Goal: Transaction & Acquisition: Purchase product/service

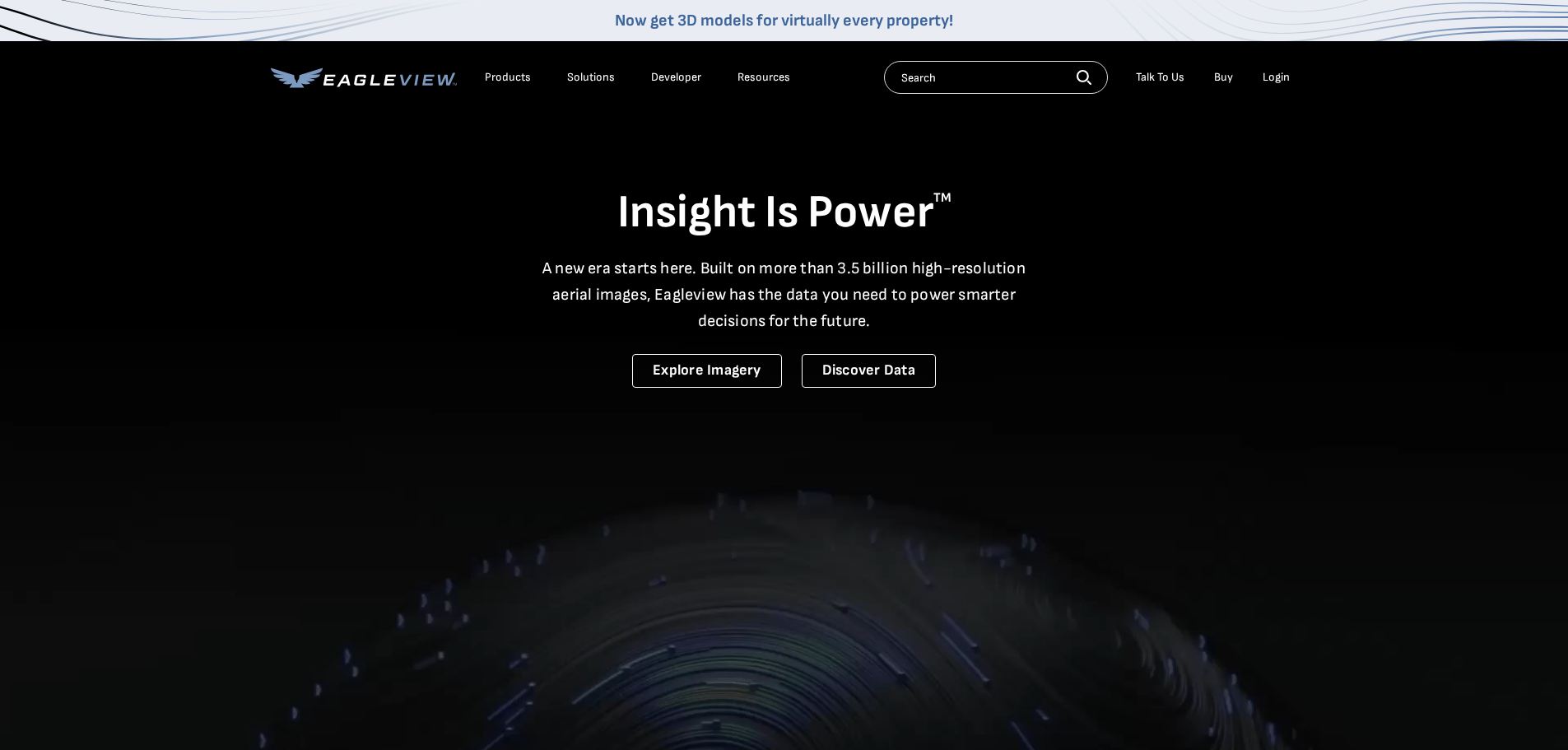
click at [1281, 81] on div "Login" at bounding box center [1275, 77] width 27 height 15
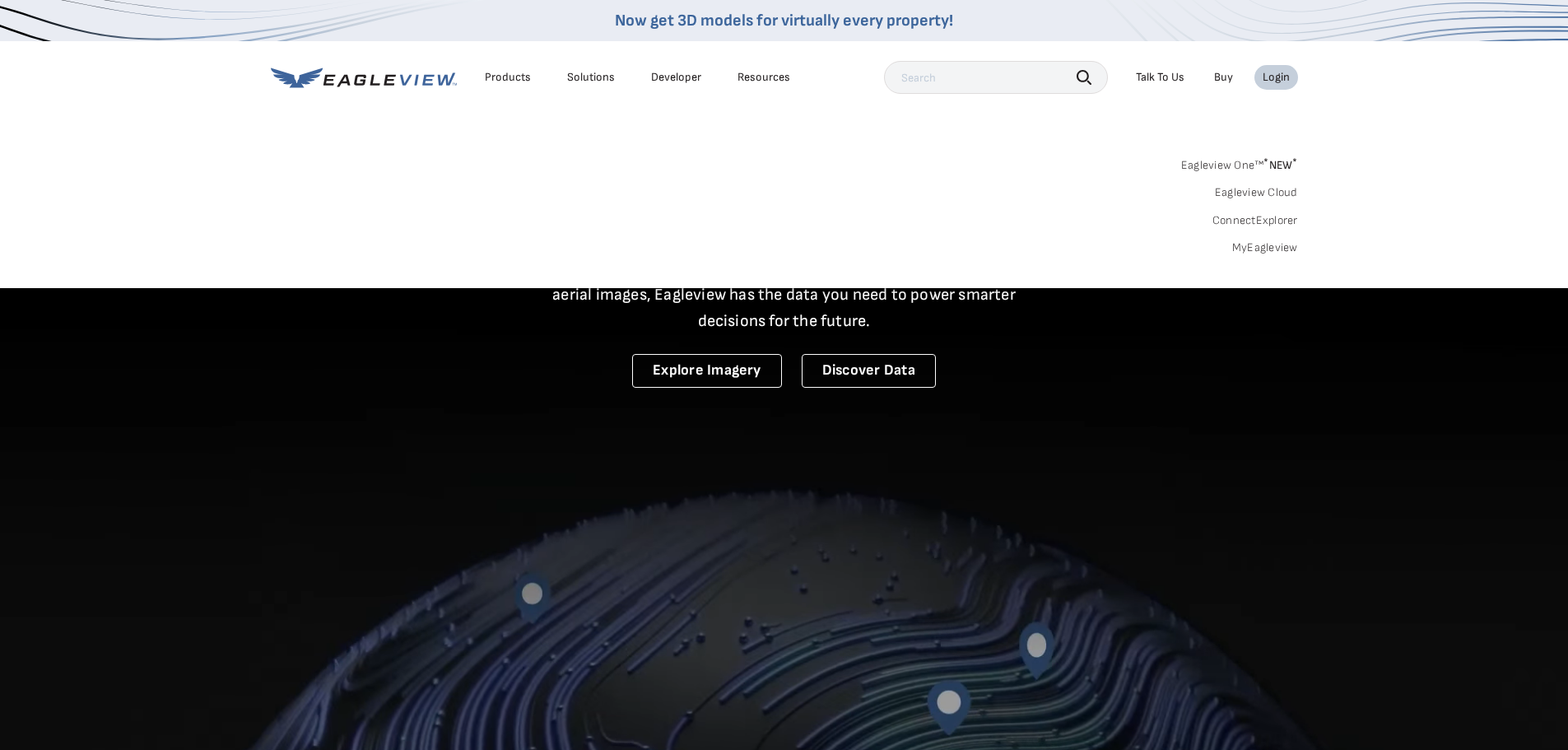
click at [1271, 248] on link "MyEagleview" at bounding box center [1265, 247] width 66 height 15
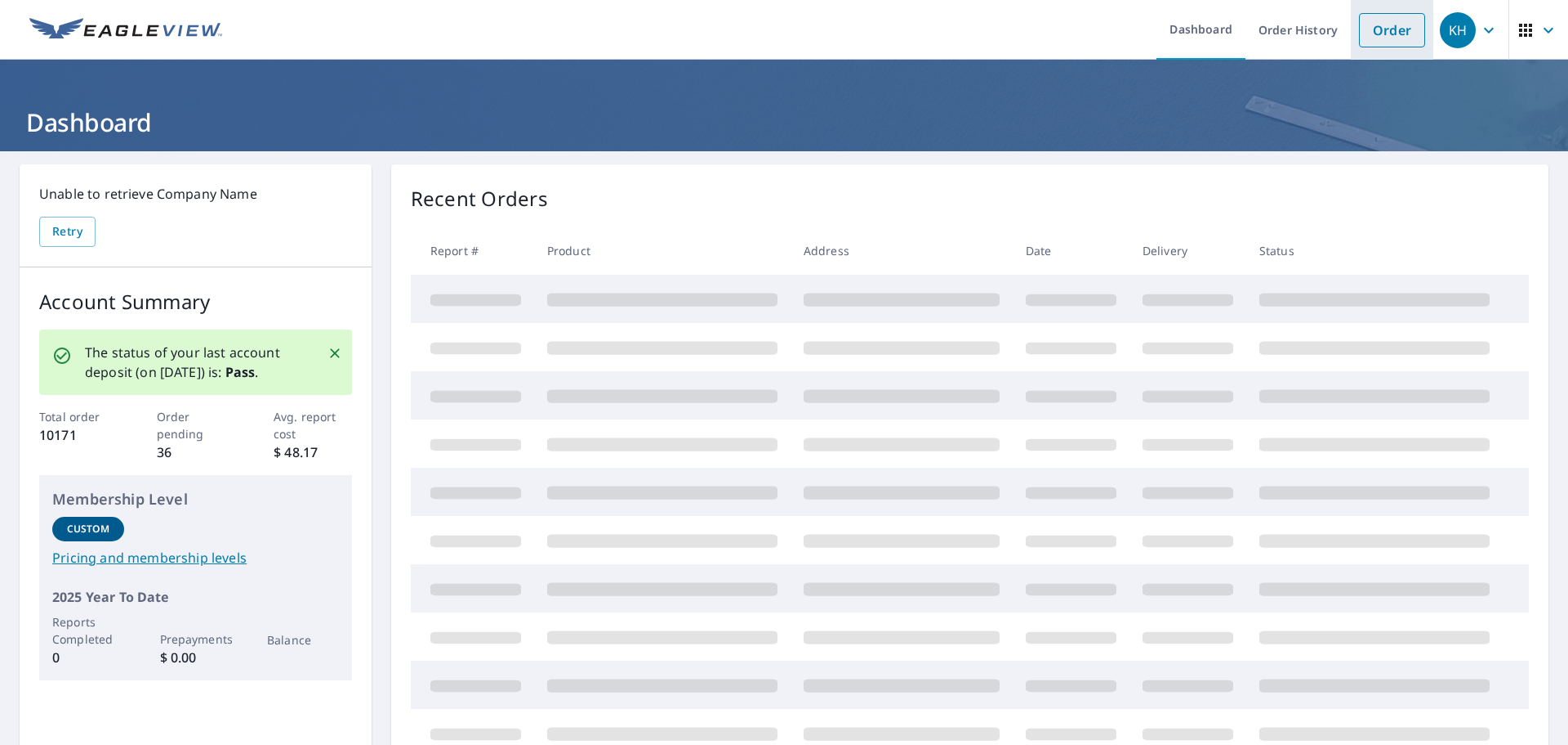
click at [1383, 37] on link "Order" at bounding box center [1392, 30] width 66 height 35
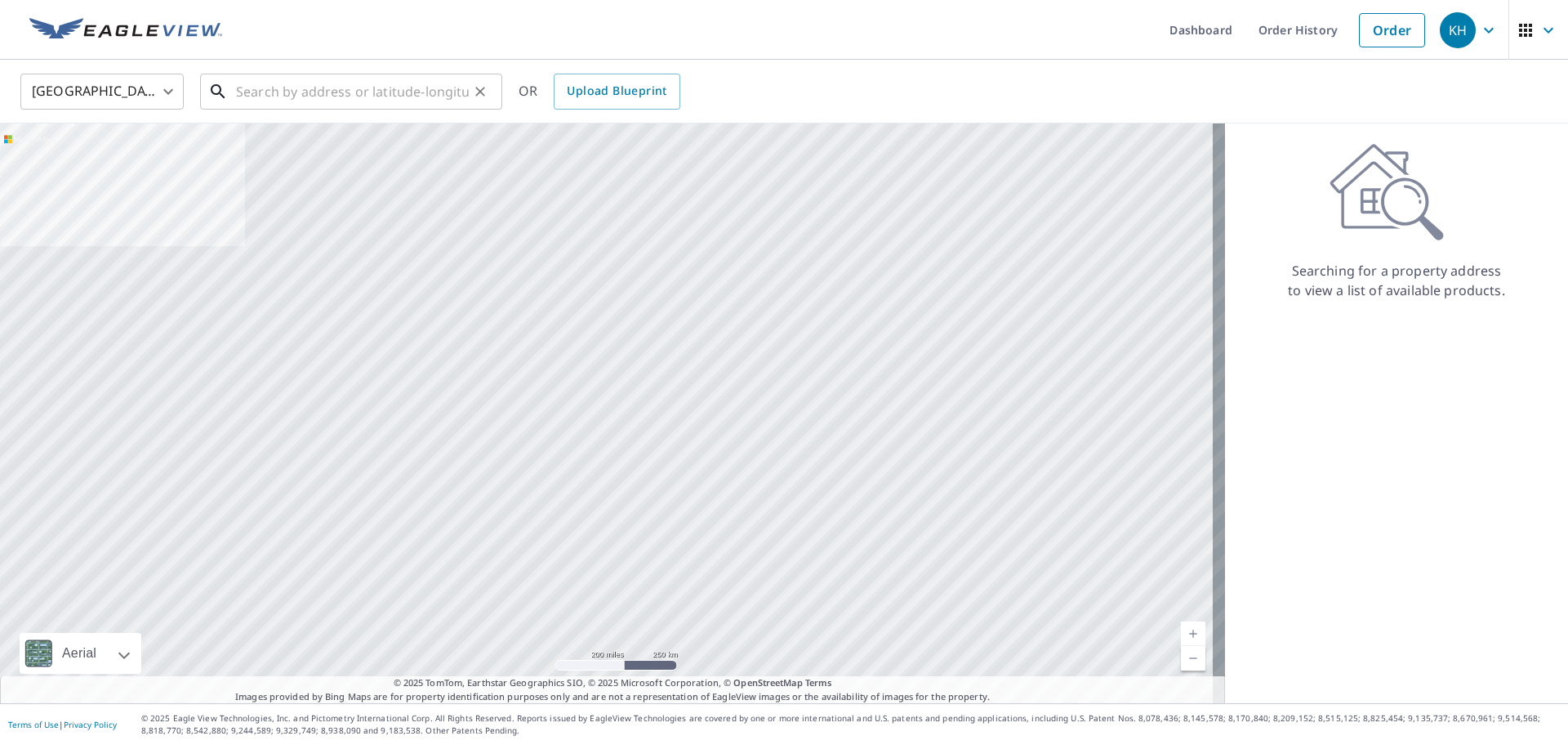
click at [417, 97] on input "text" at bounding box center [352, 92] width 233 height 46
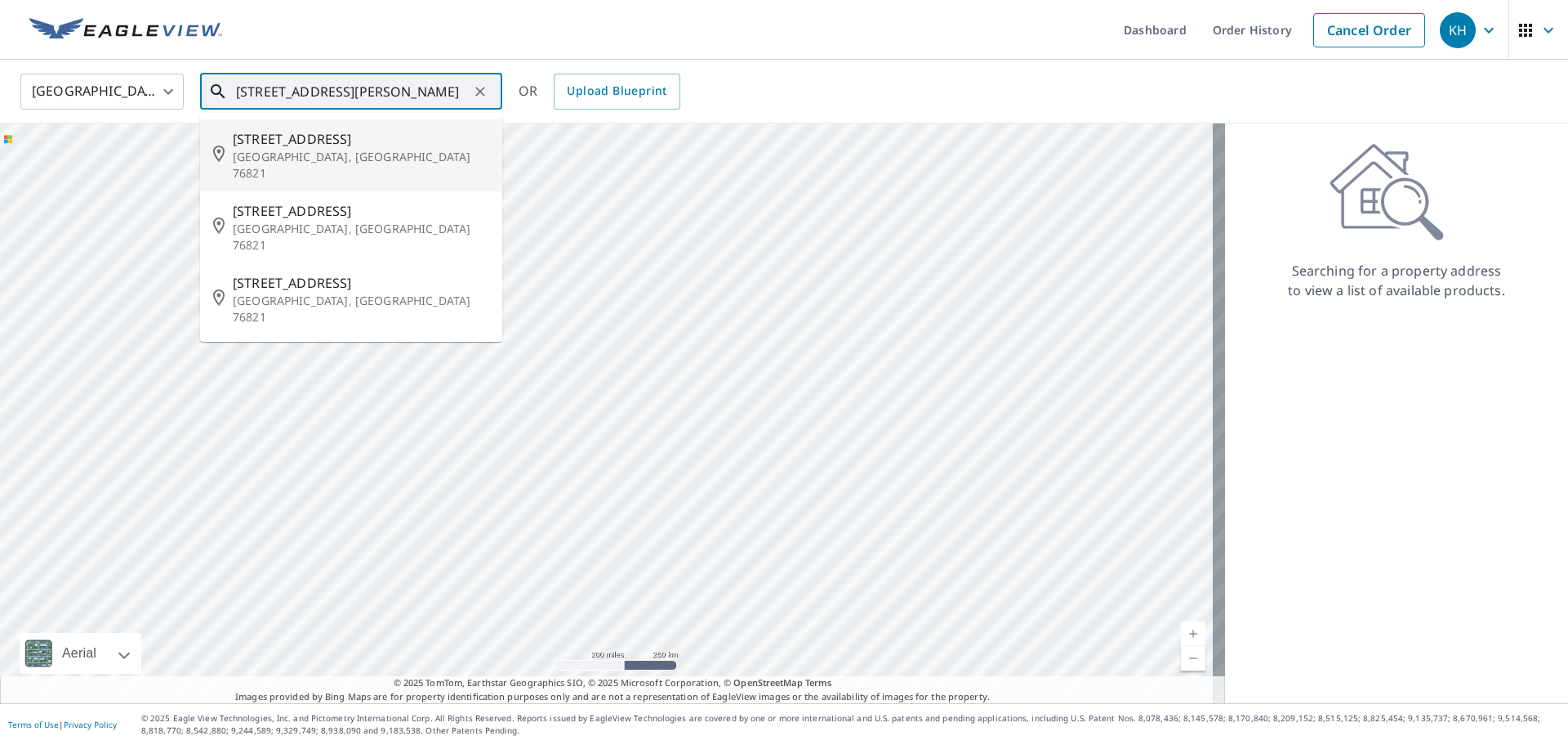
click at [298, 147] on span "[STREET_ADDRESS]" at bounding box center [361, 139] width 257 height 19
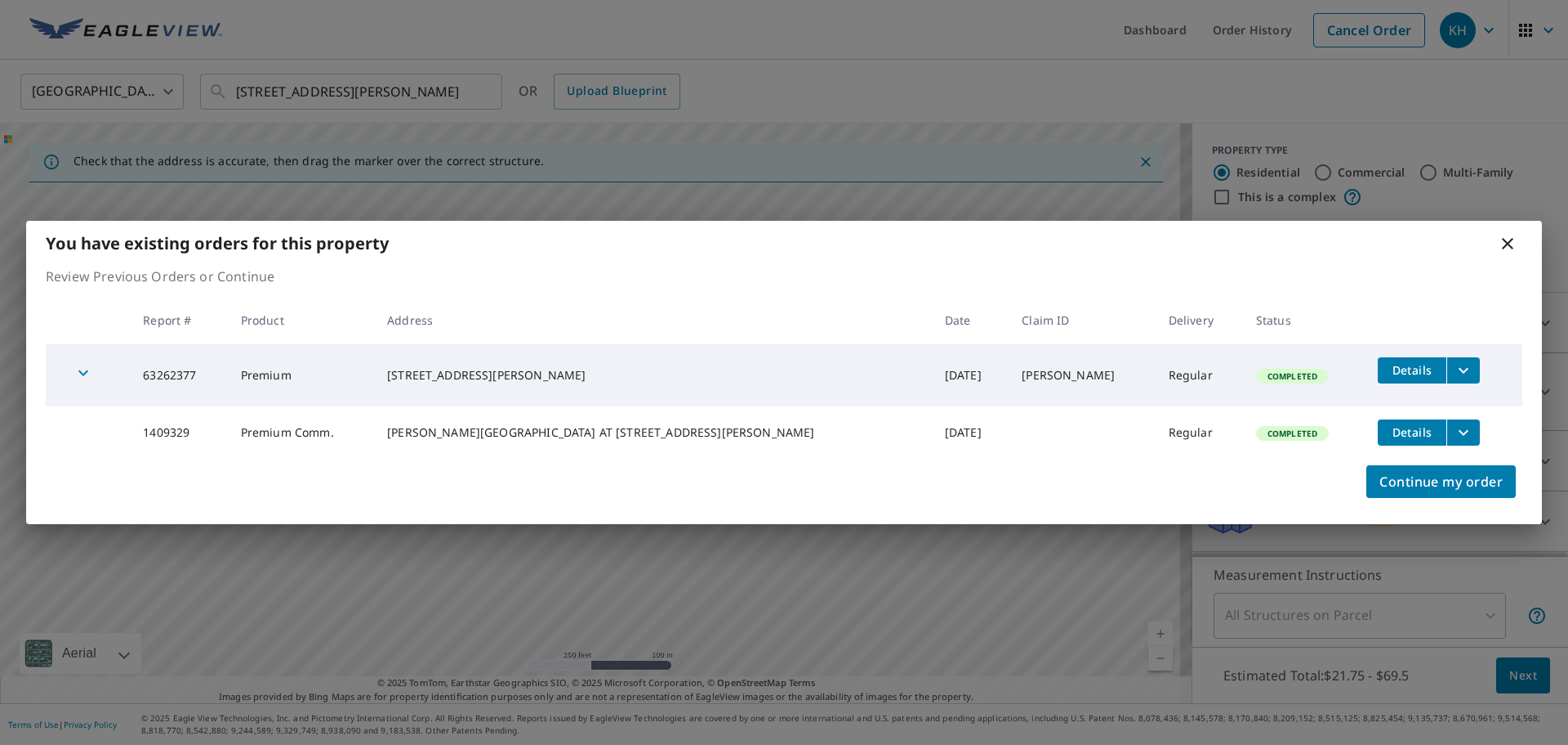
click at [1507, 235] on icon at bounding box center [1508, 244] width 19 height 19
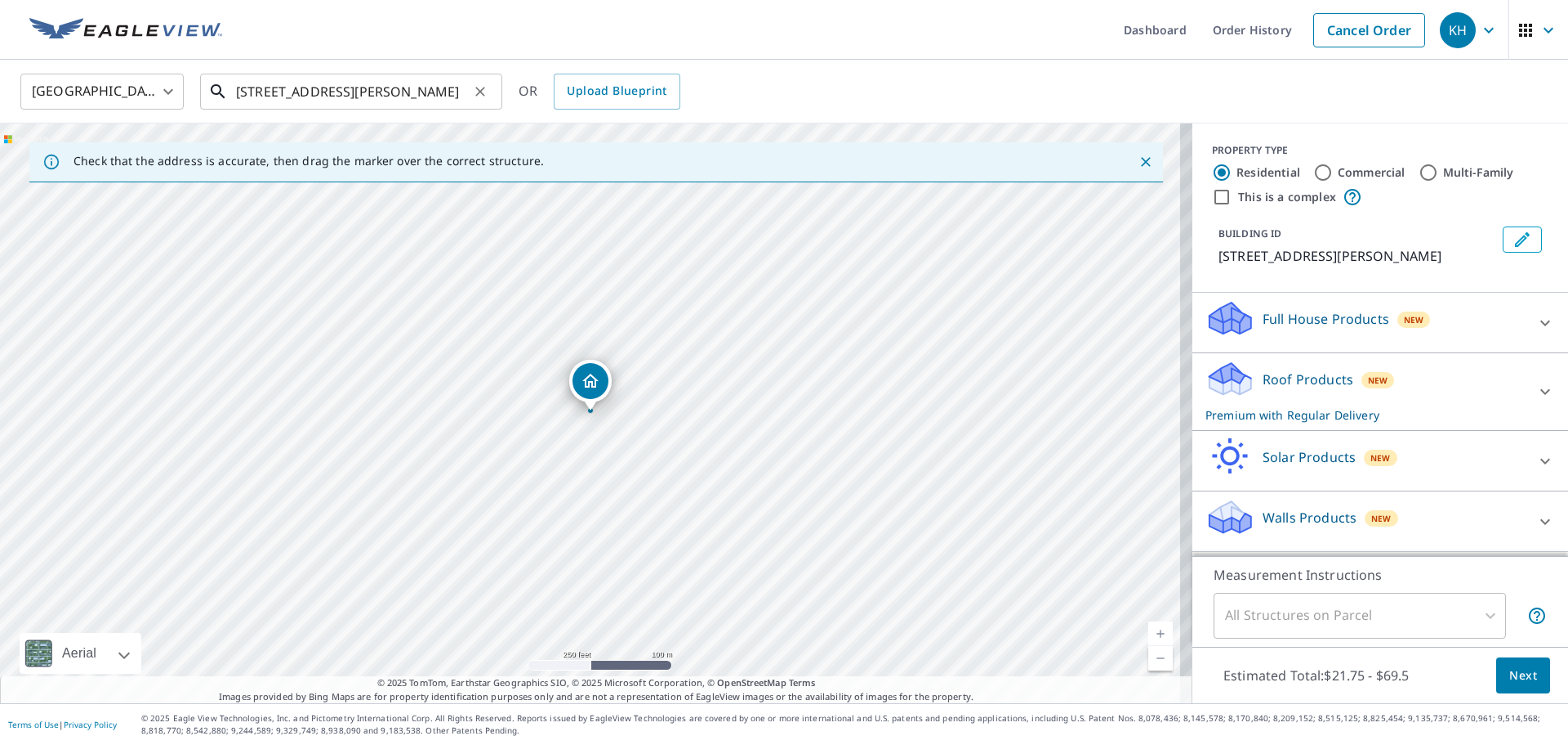
click at [253, 89] on input "[STREET_ADDRESS][PERSON_NAME]" at bounding box center [352, 92] width 233 height 46
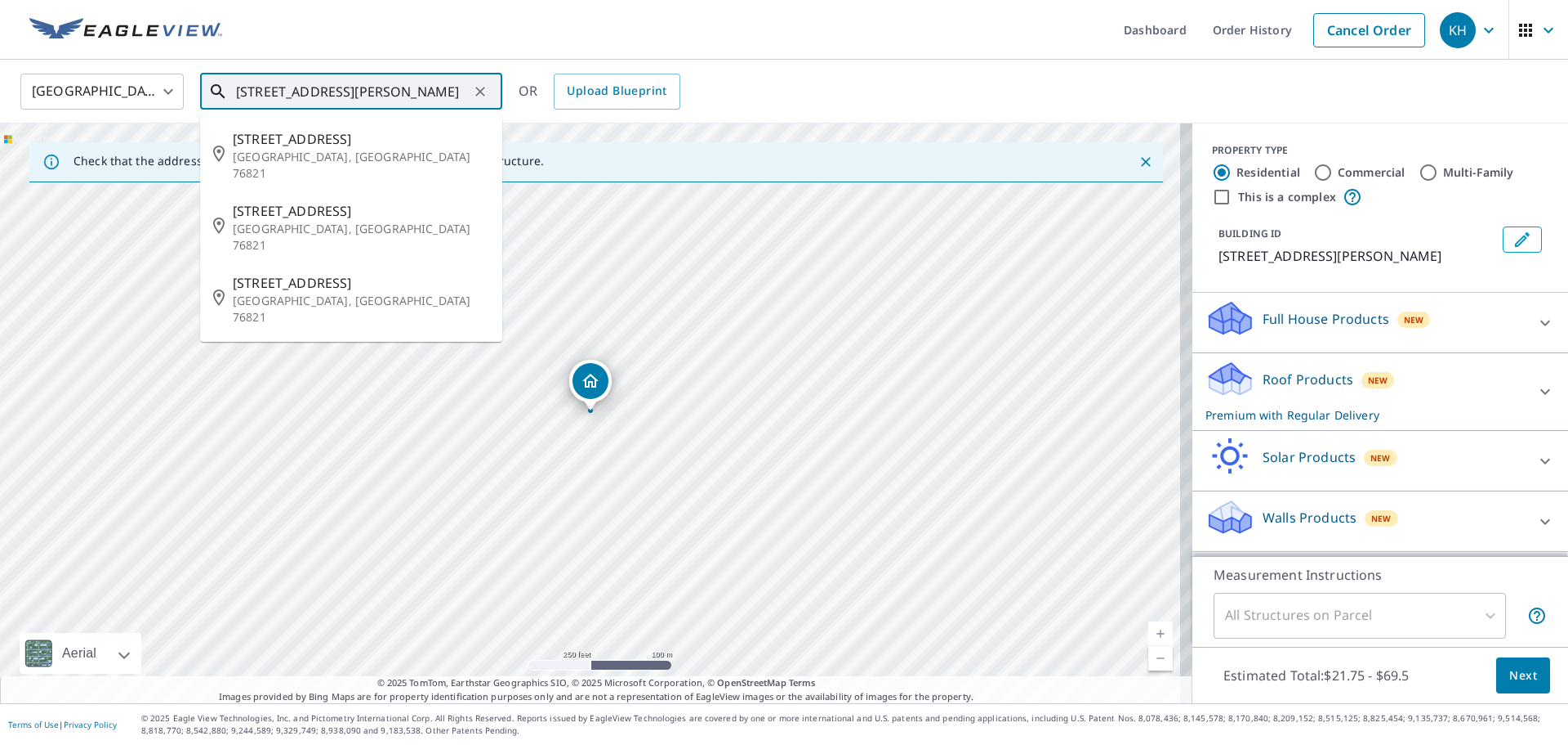
type input "[STREET_ADDRESS][PERSON_NAME]"
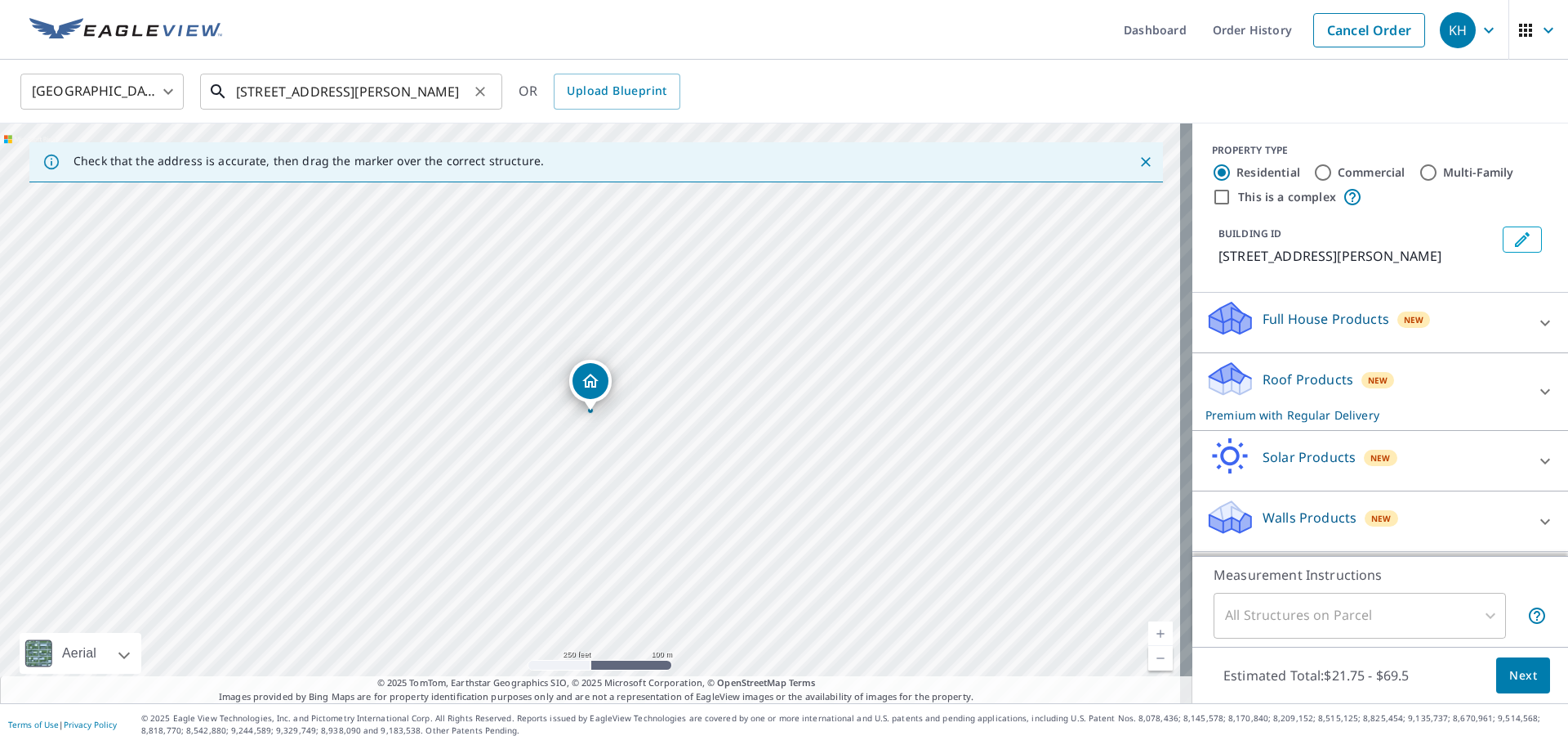
click at [263, 92] on input "[STREET_ADDRESS][PERSON_NAME]" at bounding box center [352, 92] width 233 height 46
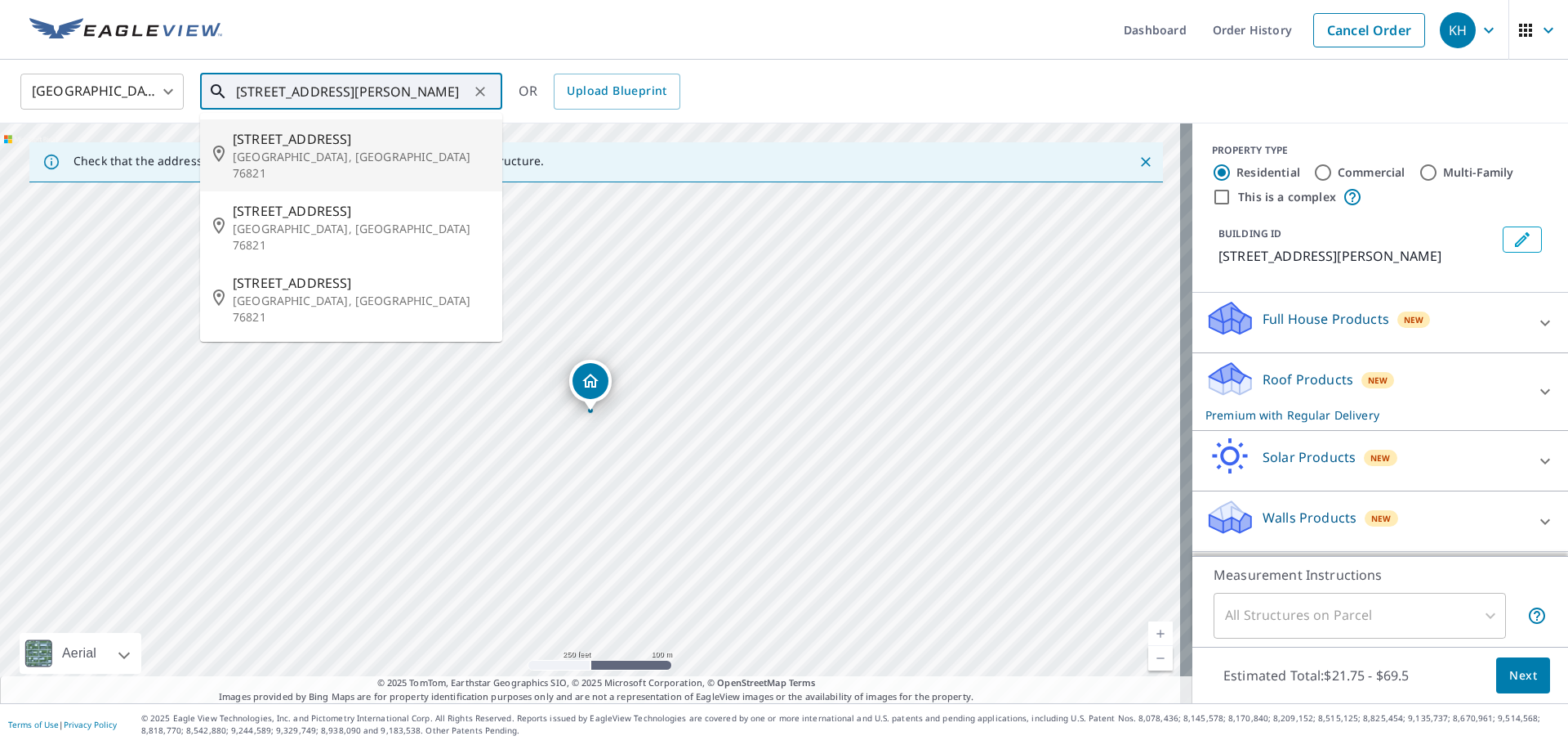
click at [302, 143] on span "[STREET_ADDRESS]" at bounding box center [361, 139] width 257 height 19
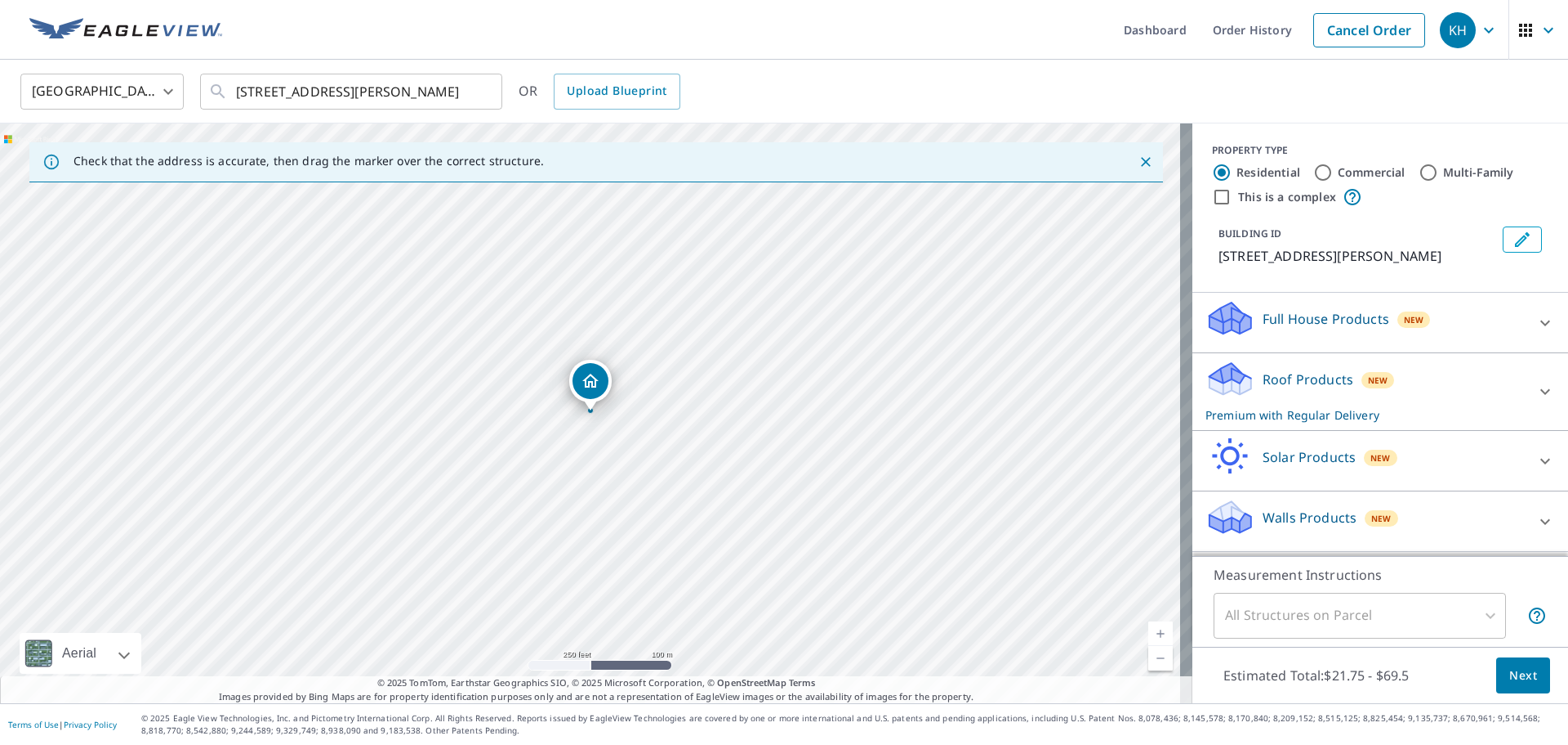
click at [1513, 672] on span "Next" at bounding box center [1523, 675] width 27 height 20
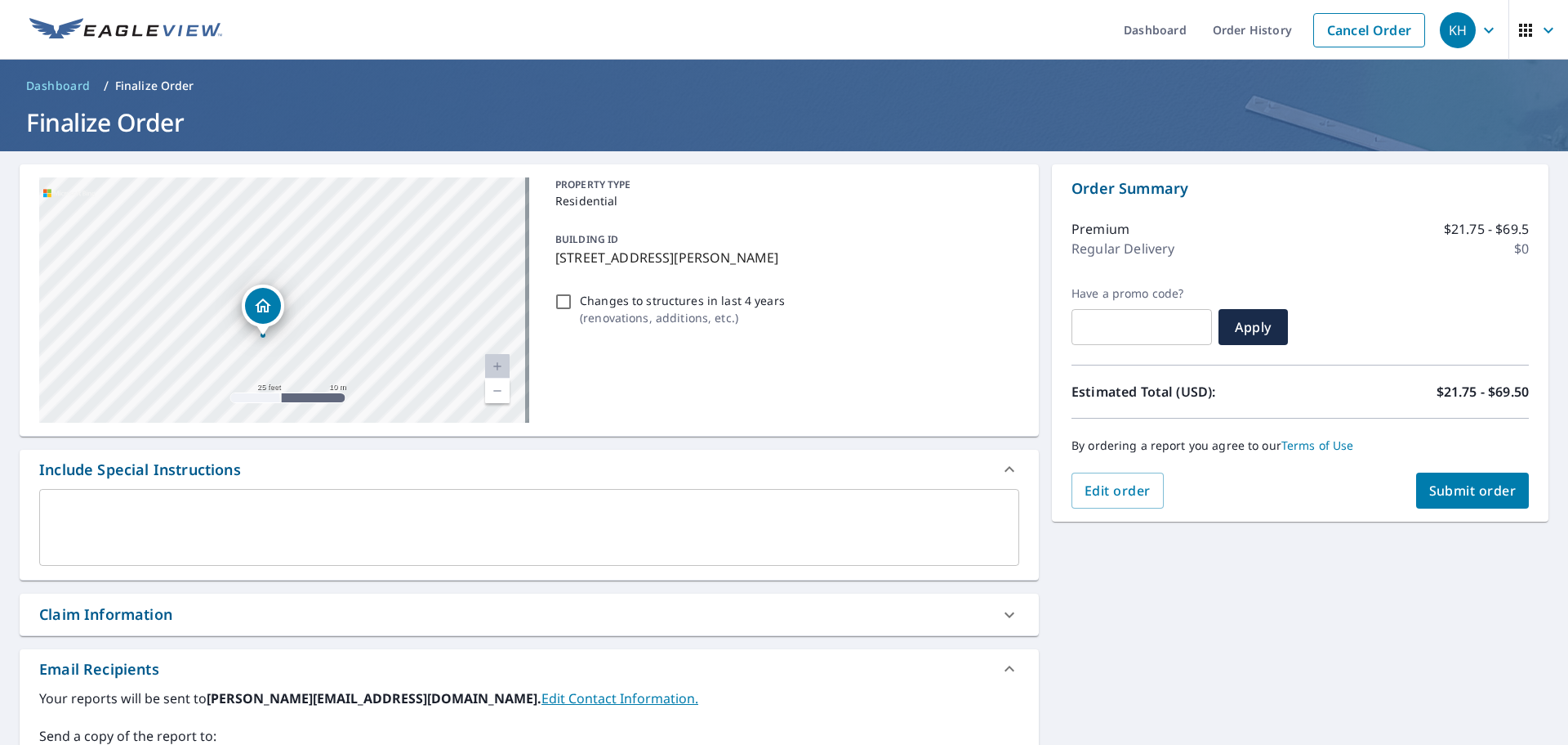
drag, startPoint x: 268, startPoint y: 326, endPoint x: 384, endPoint y: 280, distance: 124.8
click at [384, 280] on div "[STREET_ADDRESS][PERSON_NAME]" at bounding box center [284, 299] width 490 height 245
drag, startPoint x: 344, startPoint y: 302, endPoint x: 344, endPoint y: 353, distance: 51.0
click at [344, 353] on div "[STREET_ADDRESS][PERSON_NAME]" at bounding box center [284, 299] width 490 height 245
